Goal: Transaction & Acquisition: Purchase product/service

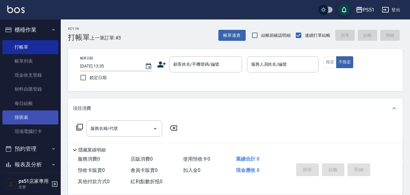
click at [28, 117] on link "排班表" at bounding box center [30, 117] width 56 height 14
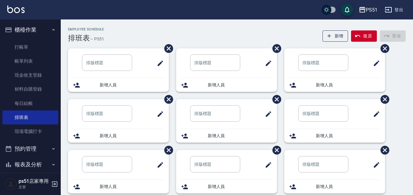
click at [19, 131] on link "現場電腦打卡" at bounding box center [30, 131] width 56 height 14
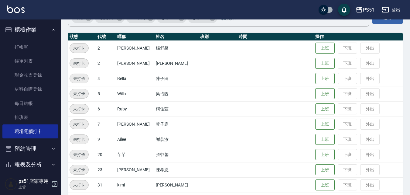
scroll to position [71, 0]
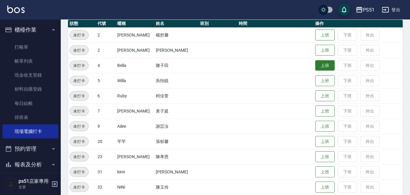
click at [316, 67] on button "上班" at bounding box center [324, 65] width 19 height 11
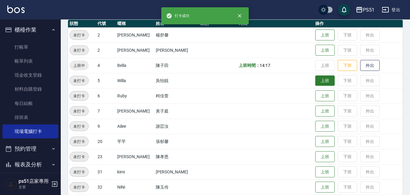
click at [317, 84] on button "上班" at bounding box center [324, 80] width 19 height 11
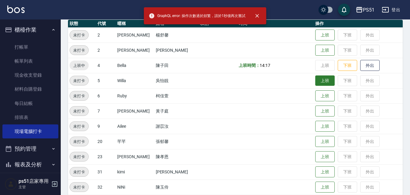
click at [321, 79] on button "上班" at bounding box center [324, 80] width 19 height 11
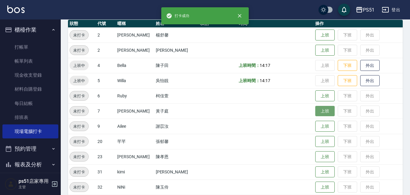
click at [320, 108] on button "上班" at bounding box center [324, 111] width 19 height 11
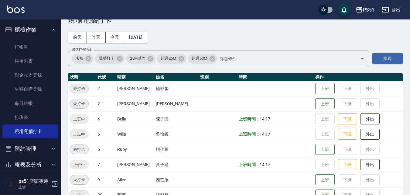
scroll to position [159, 0]
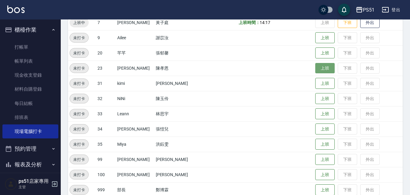
click at [321, 69] on button "上班" at bounding box center [324, 68] width 19 height 11
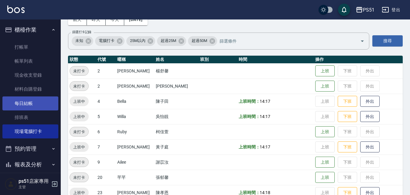
scroll to position [0, 0]
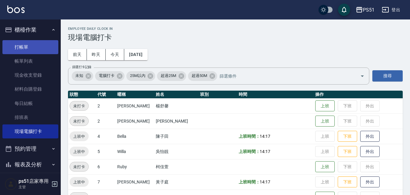
click at [31, 41] on link "打帳單" at bounding box center [30, 47] width 56 height 14
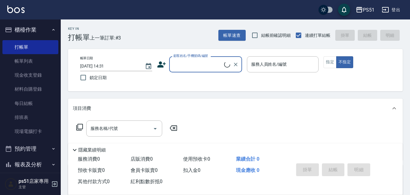
drag, startPoint x: 198, startPoint y: 63, endPoint x: 199, endPoint y: 66, distance: 3.7
click at [198, 63] on input "顧客姓名/手機號碼/編號" at bounding box center [198, 64] width 52 height 11
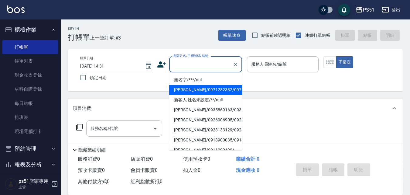
click at [203, 77] on li "無名字/***/null" at bounding box center [205, 80] width 73 height 10
type input "無名字/***/null"
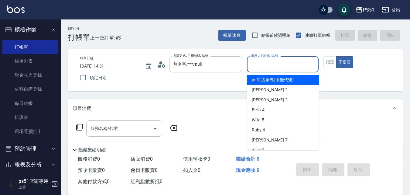
click at [282, 64] on input "服務人員姓名/編號" at bounding box center [283, 64] width 67 height 11
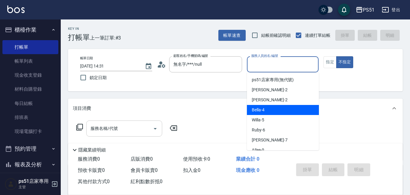
drag, startPoint x: 272, startPoint y: 108, endPoint x: 137, endPoint y: 132, distance: 137.0
click at [272, 109] on div "Bella -4" at bounding box center [283, 110] width 72 height 10
type input "Bella-4"
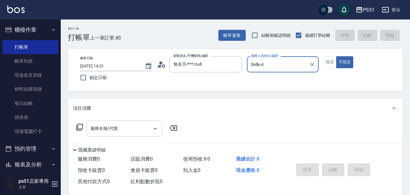
click at [136, 132] on input "服務名稱/代號" at bounding box center [119, 128] width 61 height 11
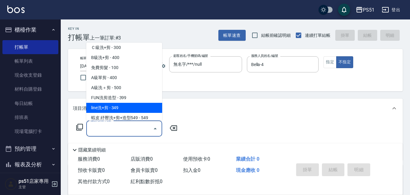
scroll to position [213, 0]
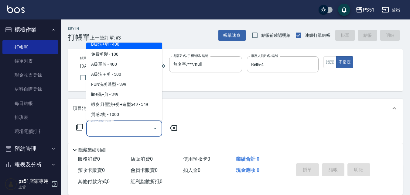
click at [131, 48] on span "B級洗+剪 - 400" at bounding box center [124, 44] width 76 height 10
type input "B級洗+剪(204)"
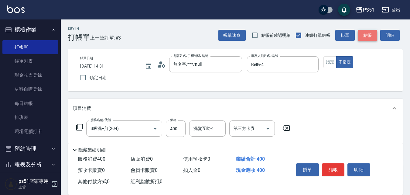
click at [366, 32] on button "結帳" at bounding box center [367, 35] width 19 height 11
